Goal: Information Seeking & Learning: Learn about a topic

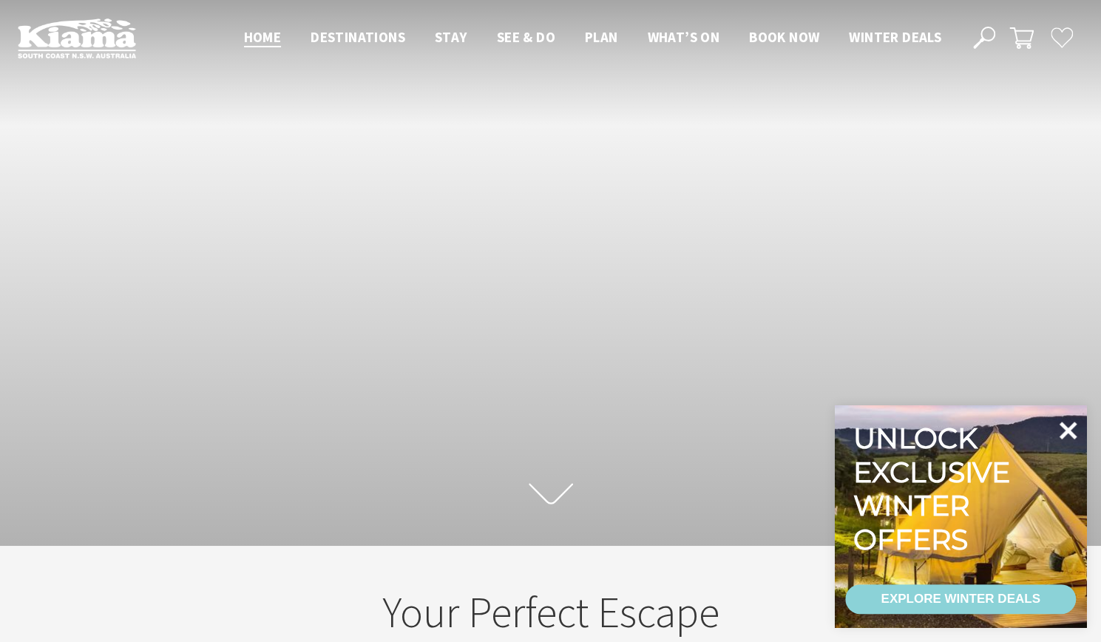
click at [1075, 431] on icon at bounding box center [1067, 430] width 35 height 35
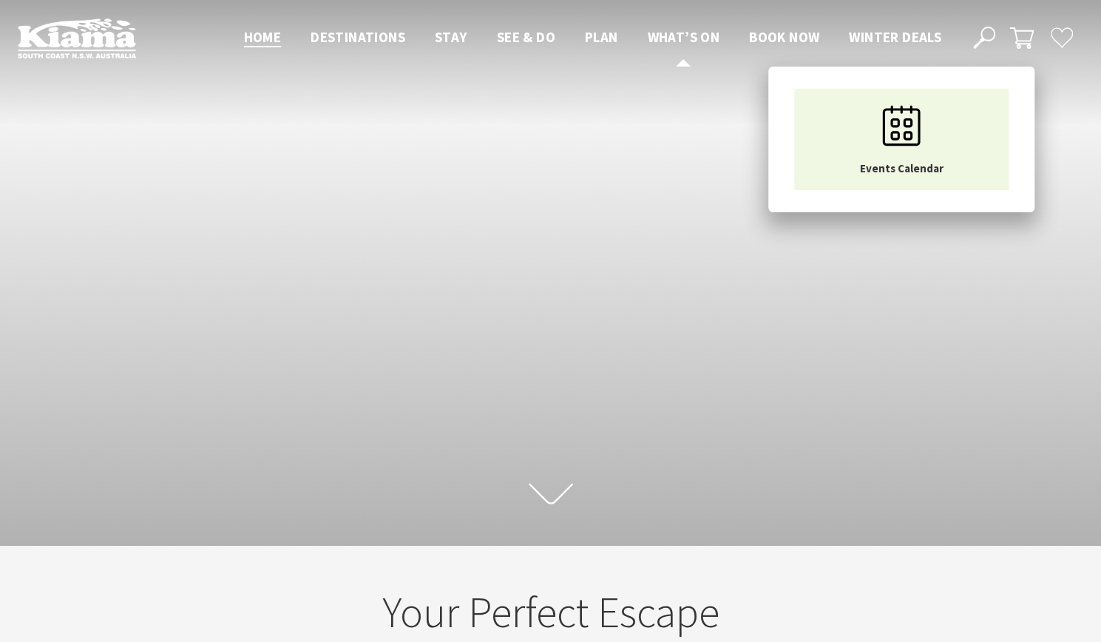
click at [680, 41] on span "What’s On" at bounding box center [683, 37] width 72 height 18
click at [680, 35] on span "What’s On" at bounding box center [683, 37] width 72 height 18
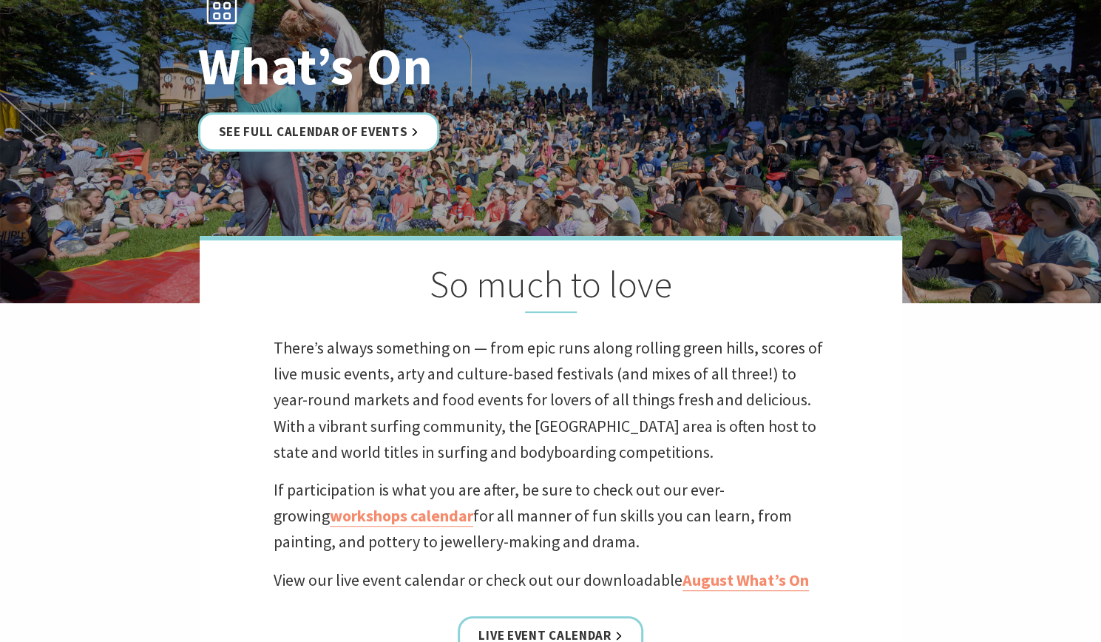
scroll to position [222, 0]
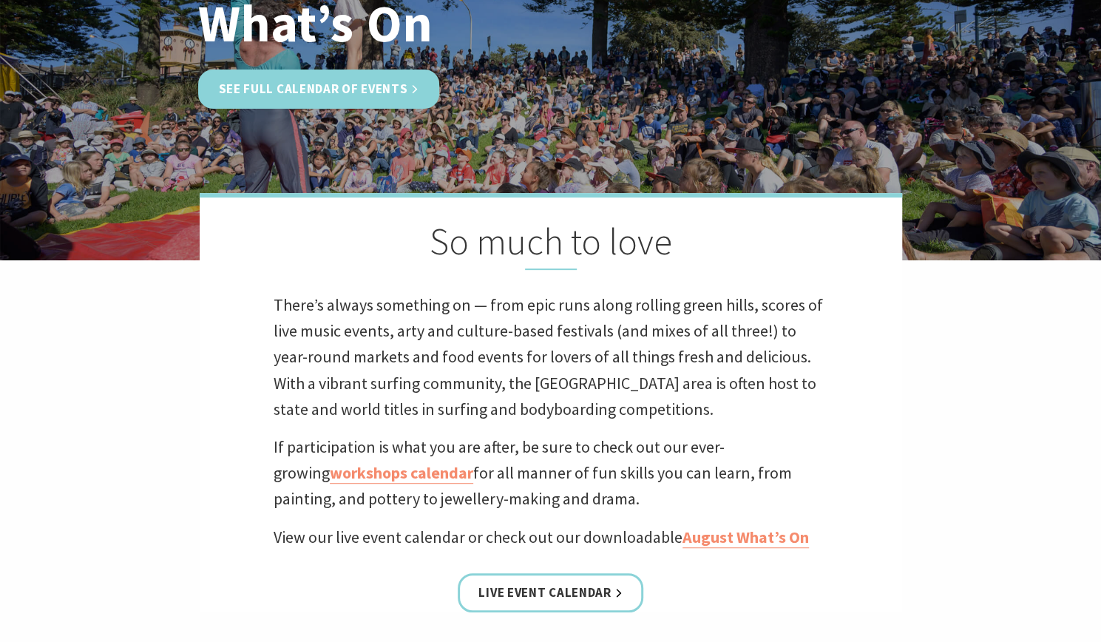
click at [374, 94] on link "See Full Calendar of Events" at bounding box center [319, 89] width 242 height 39
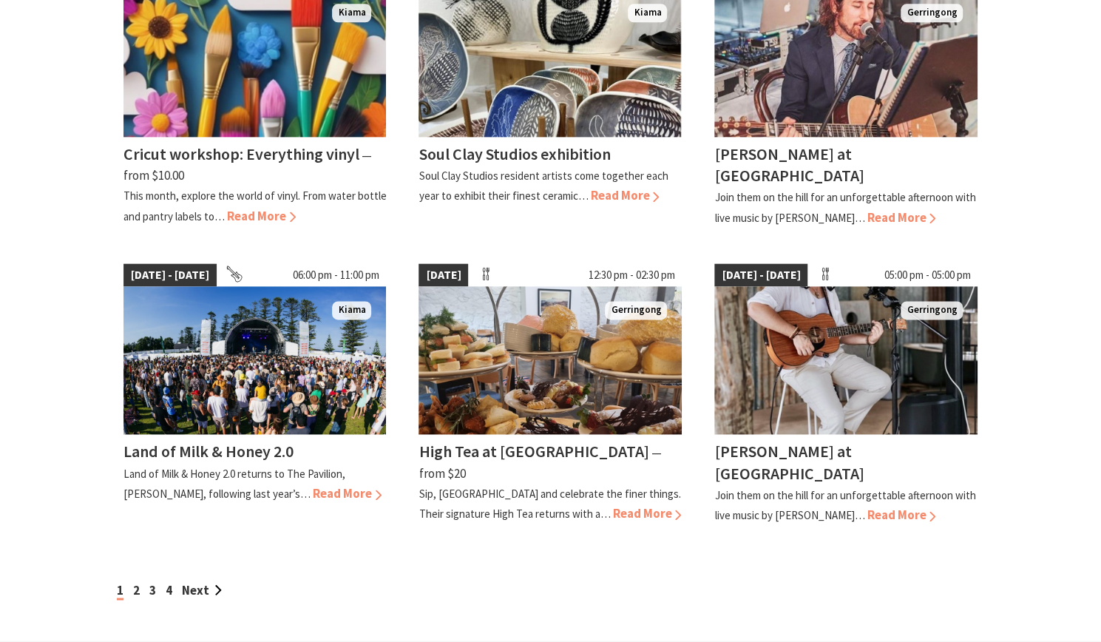
scroll to position [1183, 0]
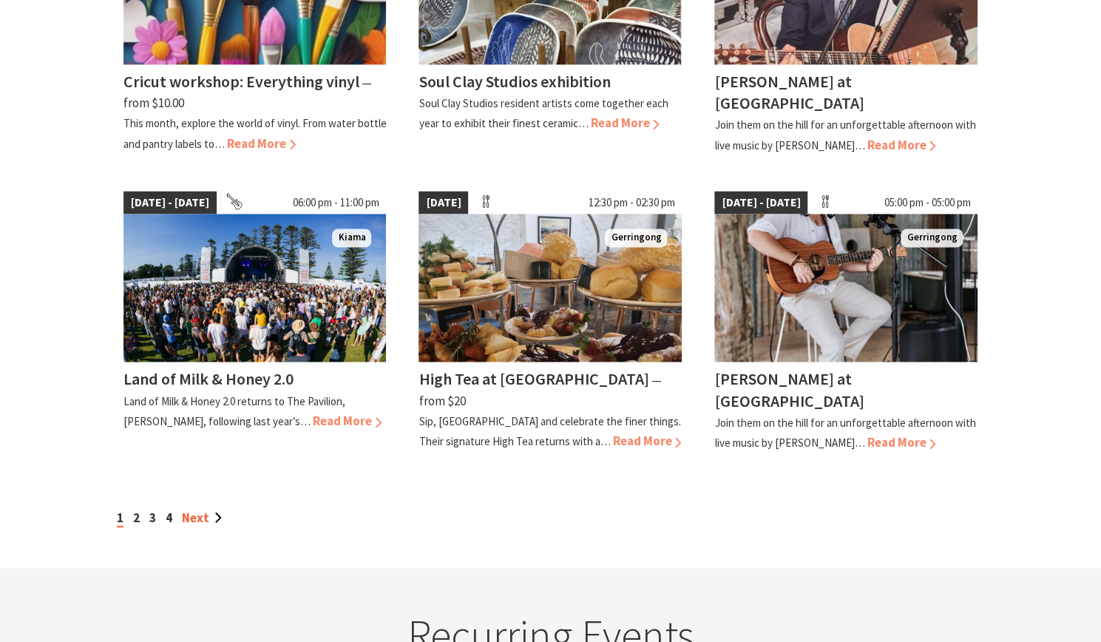
click at [206, 509] on link "Next" at bounding box center [202, 517] width 40 height 16
